Goal: Navigation & Orientation: Find specific page/section

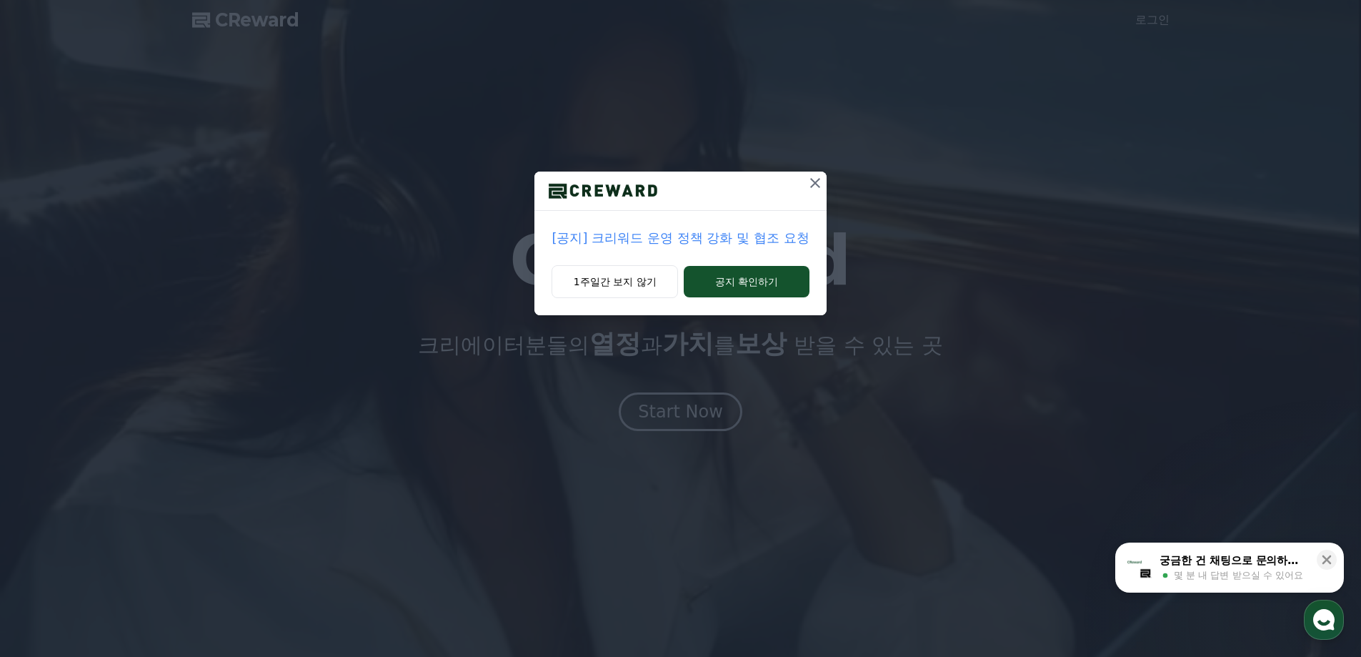
click at [816, 184] on icon at bounding box center [815, 183] width 10 height 10
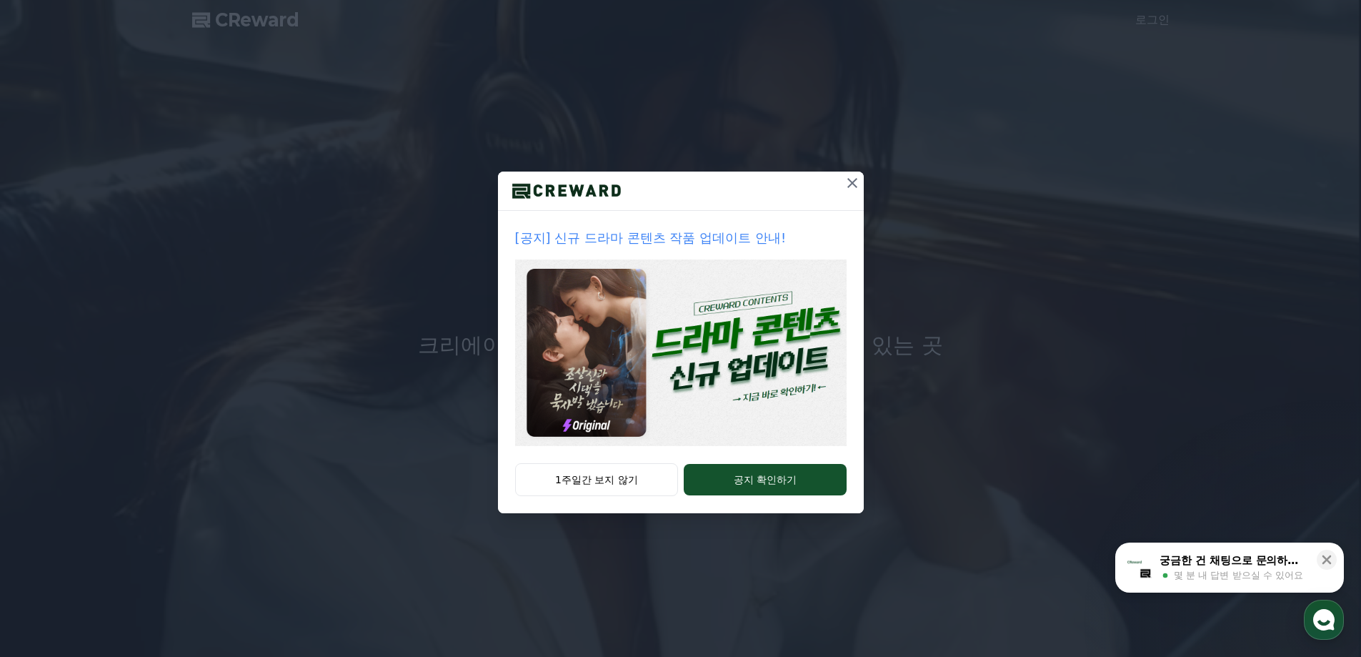
click at [844, 186] on icon at bounding box center [852, 182] width 17 height 17
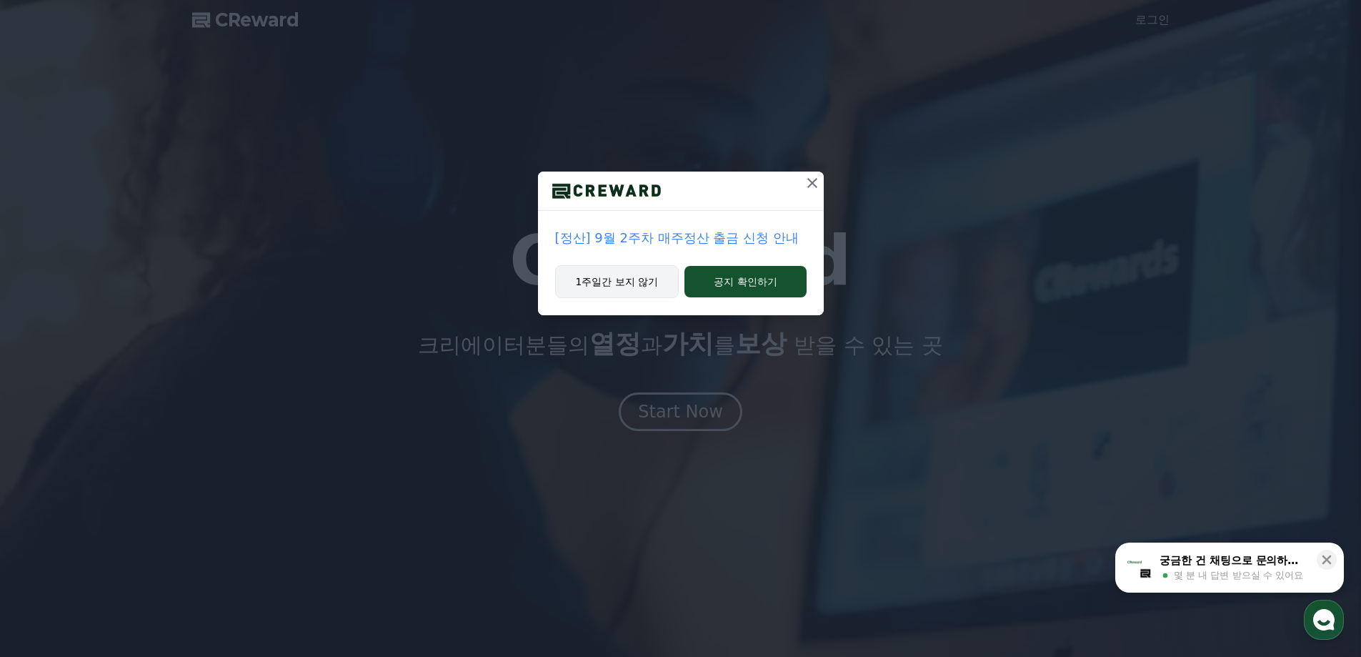
click at [617, 291] on button "1주일간 보지 않기" at bounding box center [617, 281] width 124 height 33
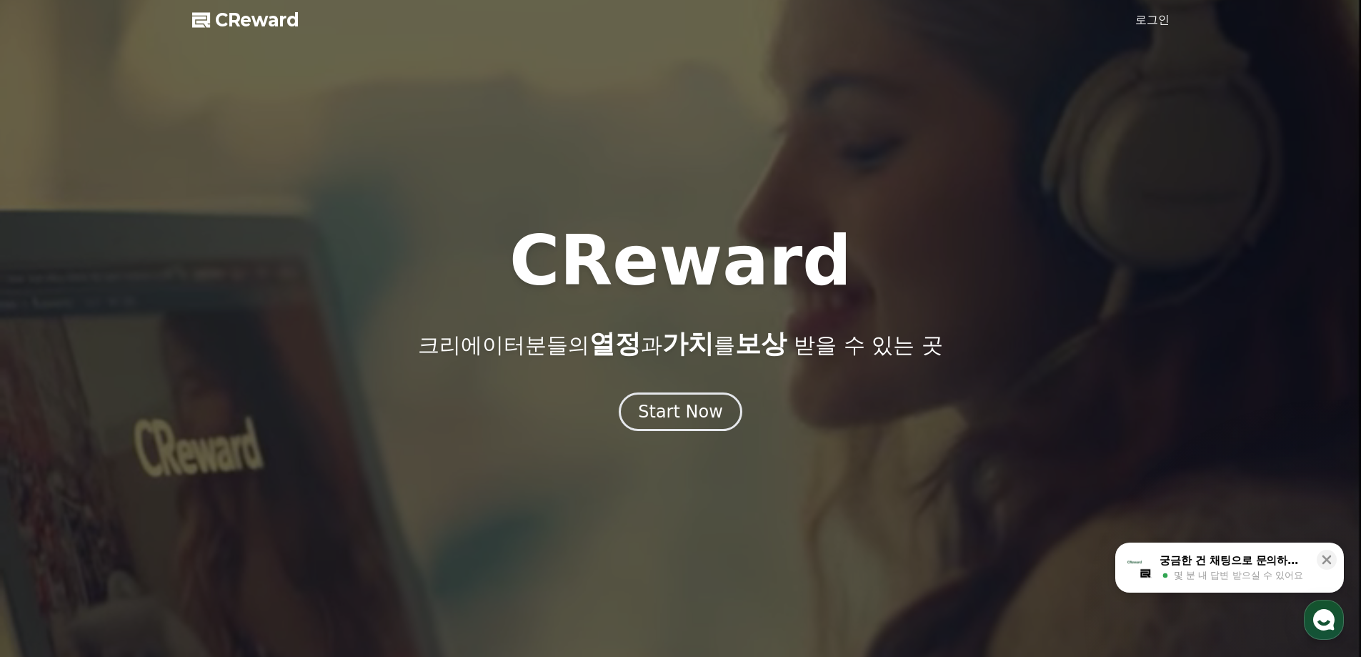
click at [239, 21] on span "CReward" at bounding box center [257, 20] width 84 height 23
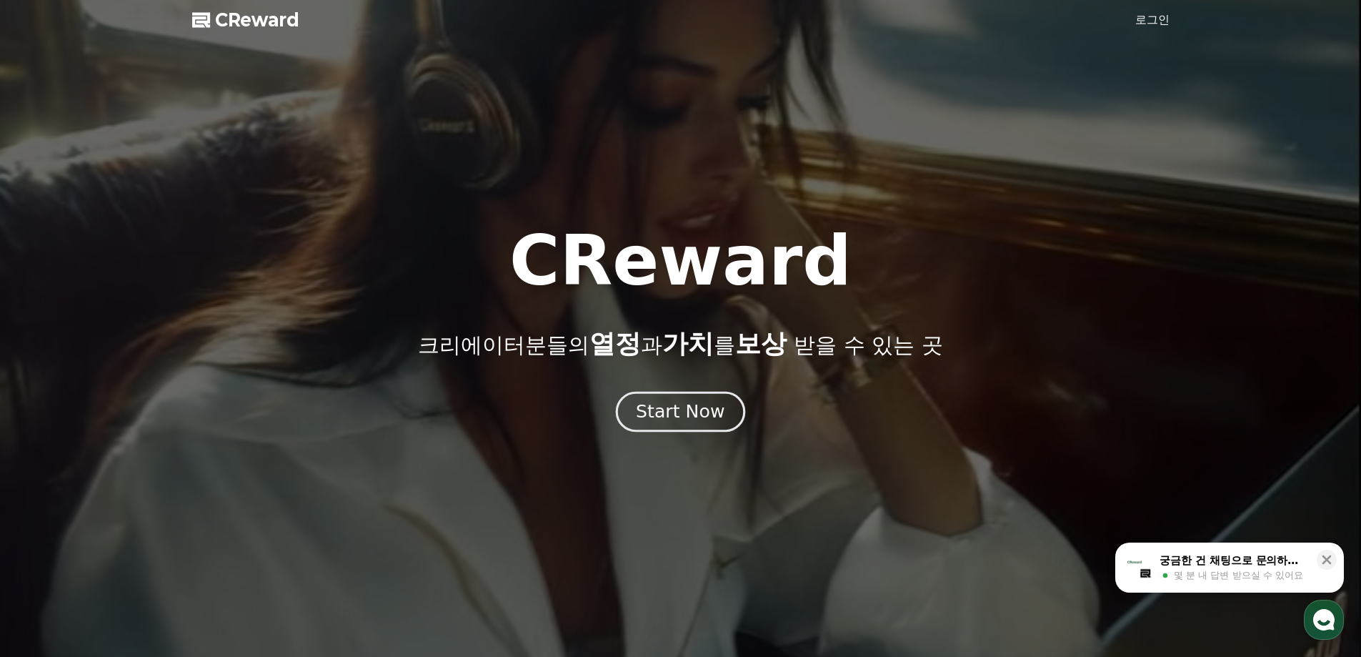
click at [702, 422] on div "Start Now" at bounding box center [680, 411] width 89 height 24
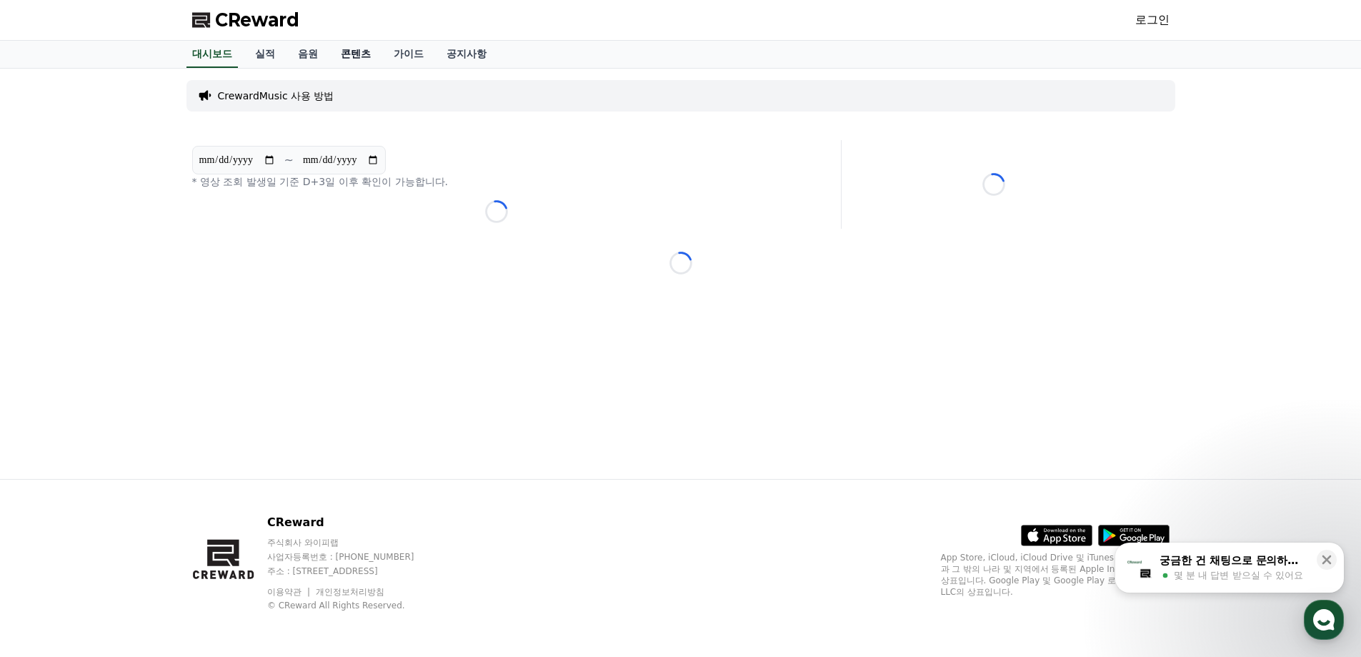
click at [354, 54] on link "콘텐츠" at bounding box center [355, 54] width 53 height 27
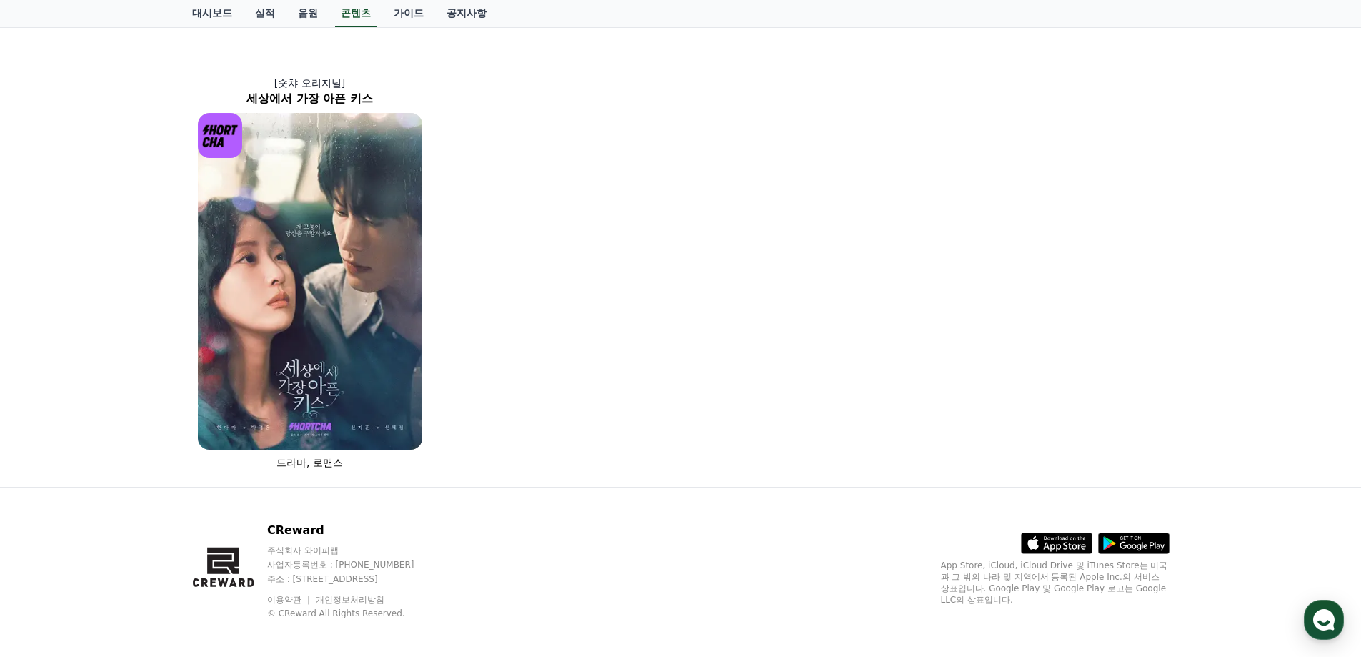
scroll to position [937, 0]
